Goal: Information Seeking & Learning: Learn about a topic

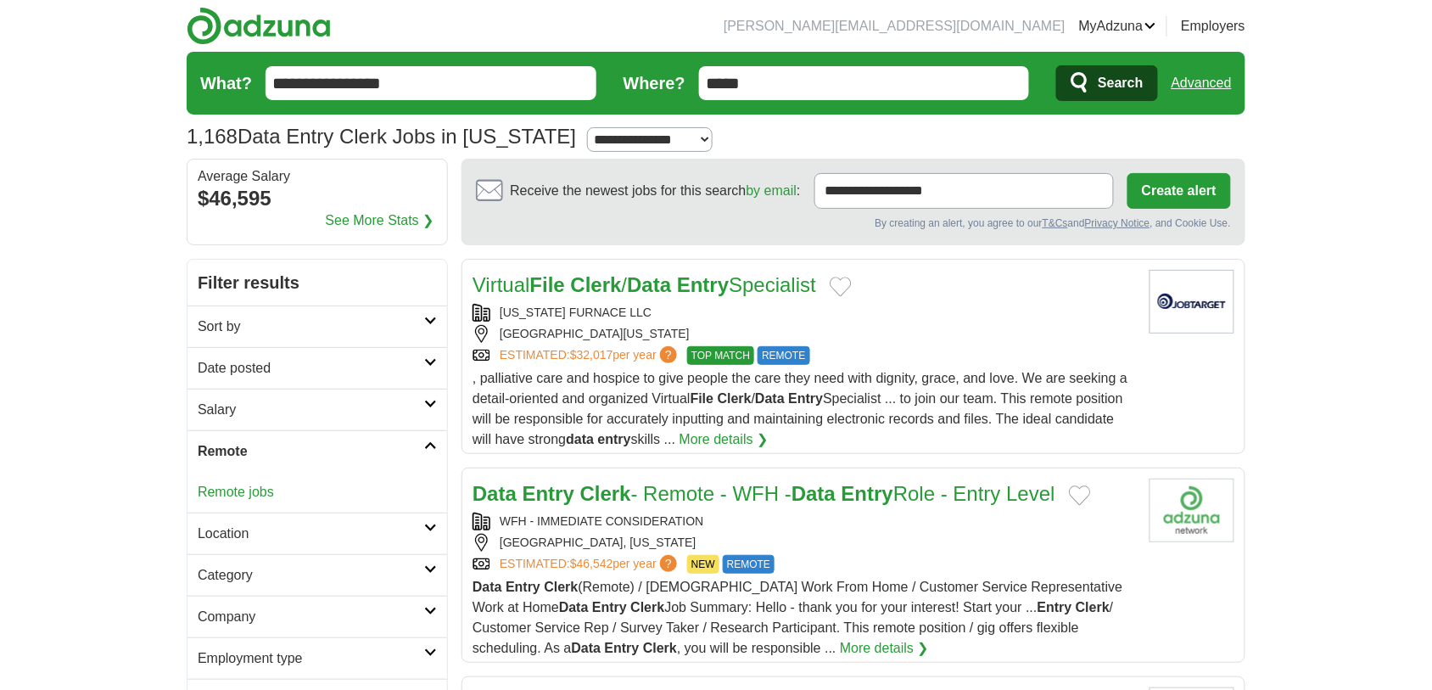
click at [238, 503] on div "Remote jobs" at bounding box center [318, 492] width 260 height 41
click at [242, 498] on link "Remote jobs" at bounding box center [236, 492] width 76 height 14
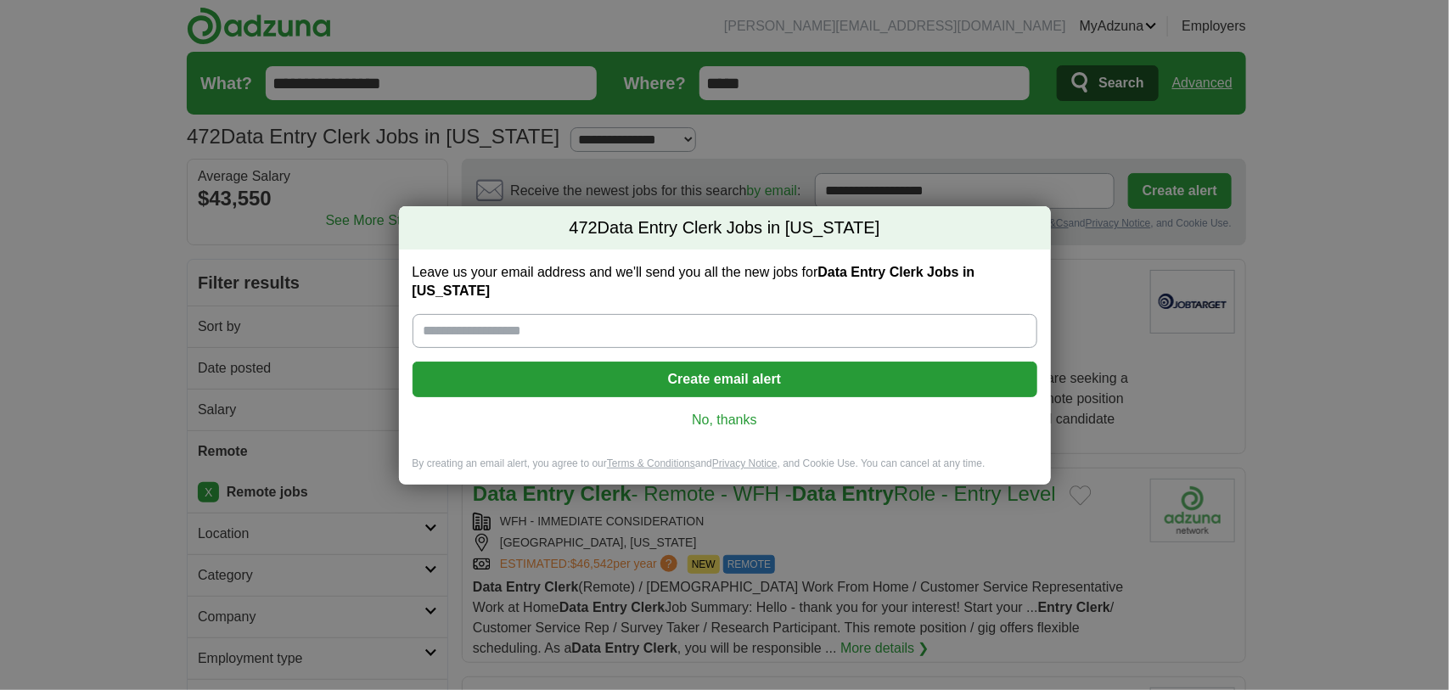
click at [706, 420] on link "No, thanks" at bounding box center [724, 420] width 597 height 19
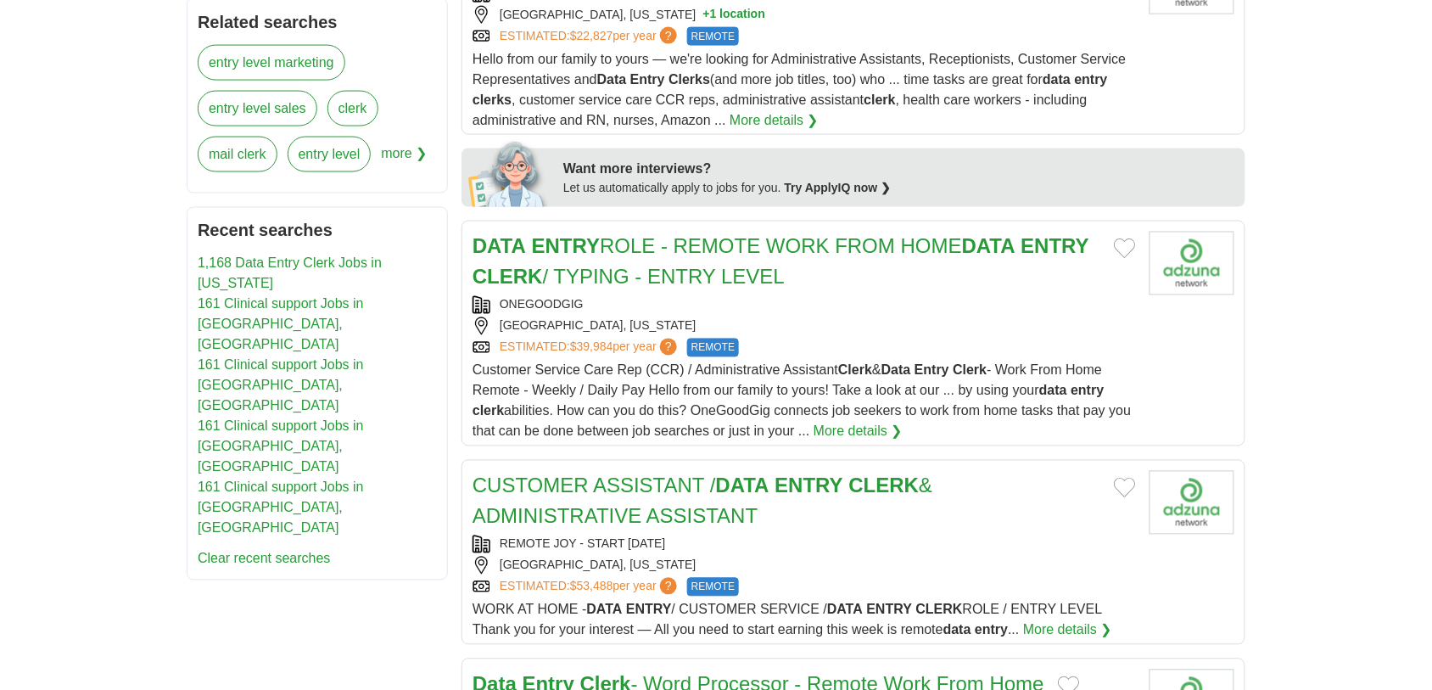
scroll to position [783, 0]
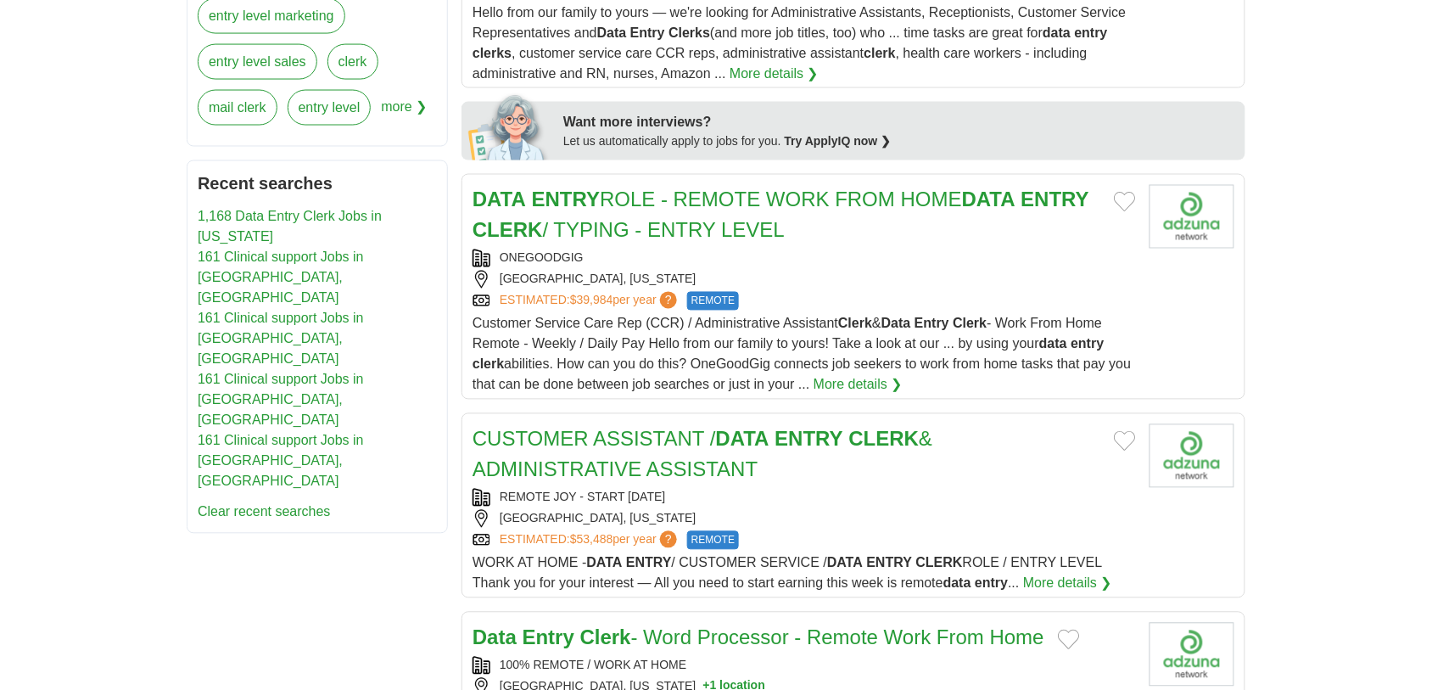
drag, startPoint x: 918, startPoint y: 215, endPoint x: 705, endPoint y: 446, distance: 314.7
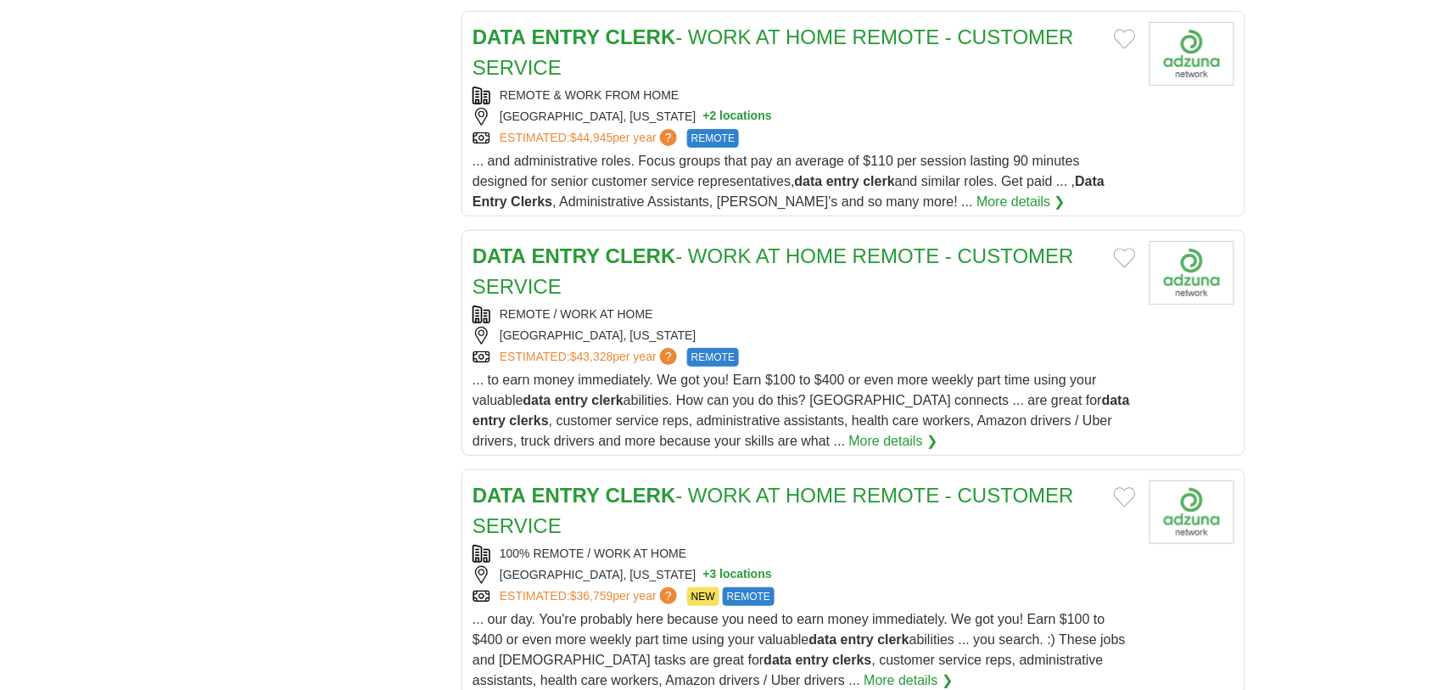
scroll to position [2049, 0]
